Goal: Information Seeking & Learning: Learn about a topic

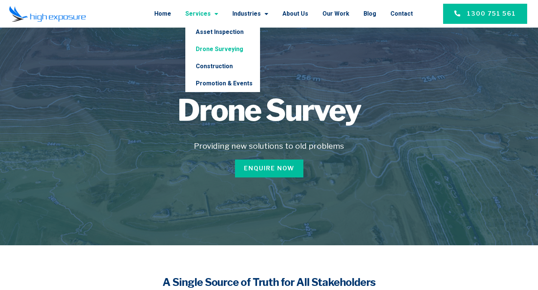
click at [214, 46] on link "Drone Surveying" at bounding box center [222, 49] width 75 height 17
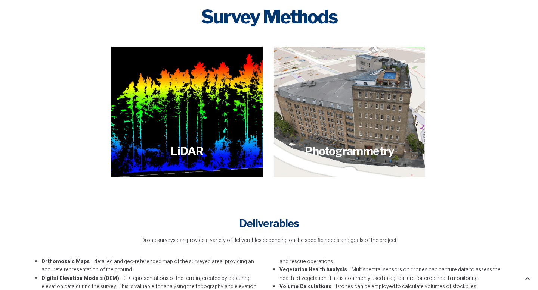
scroll to position [1243, 0]
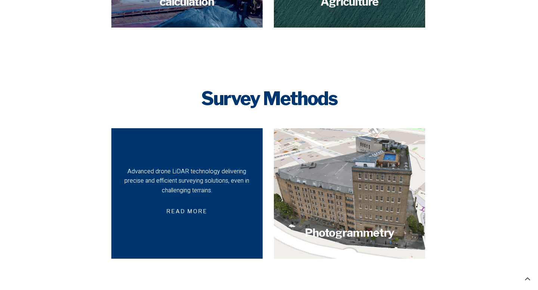
click at [204, 189] on div "Advanced drone LiDAR technology delivering precise and efficient surveying solu…" at bounding box center [186, 181] width 125 height 29
click at [187, 220] on span "Read more" at bounding box center [186, 212] width 59 height 18
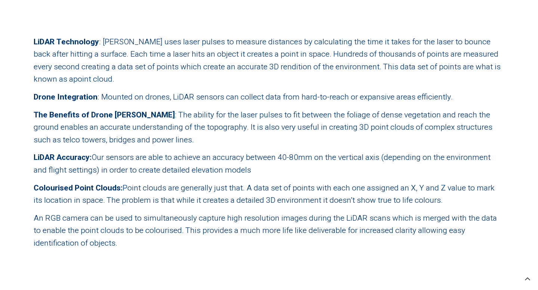
scroll to position [601, 0]
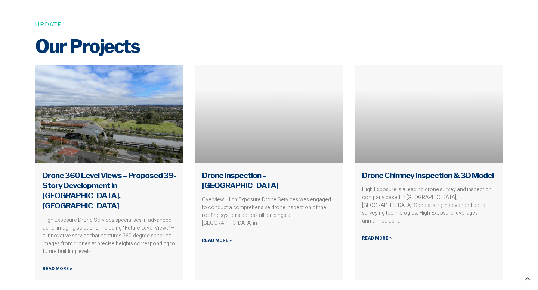
scroll to position [3010, 0]
